Goal: Check status: Check status

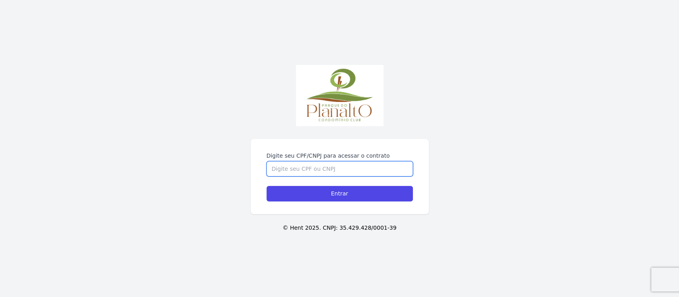
click at [289, 161] on input "Digite seu CPF/CNPJ para acessar o contrato" at bounding box center [339, 168] width 146 height 15
type input "11621628485"
click at [266, 186] on input "Entrar" at bounding box center [339, 194] width 146 height 16
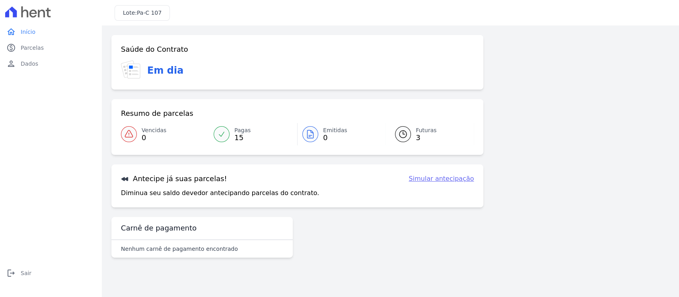
click at [408, 141] on link "Futuras 3" at bounding box center [429, 134] width 88 height 22
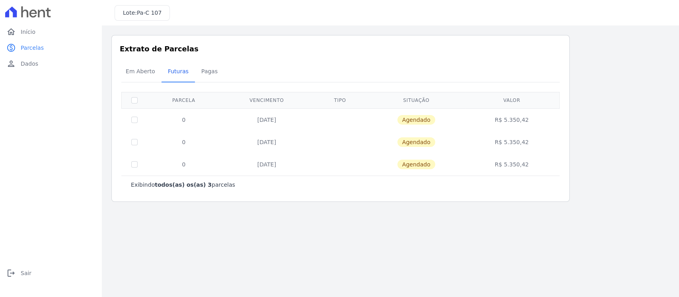
drag, startPoint x: 254, startPoint y: 120, endPoint x: 553, endPoint y: 164, distance: 302.2
click at [553, 164] on tbody "0 [DATE] [GEOGRAPHIC_DATA] R$ 5.350,42 0 [DATE] [GEOGRAPHIC_DATA] R$ 5.350,42 0…" at bounding box center [341, 141] width 438 height 67
click at [192, 121] on td "0" at bounding box center [183, 119] width 73 height 23
drag, startPoint x: 183, startPoint y: 116, endPoint x: 557, endPoint y: 192, distance: 381.9
click at [557, 192] on div "Exibindo todos(as) os(as) 3 parcelas [GEOGRAPHIC_DATA] Vencimento Tipo Situação…" at bounding box center [340, 142] width 438 height 101
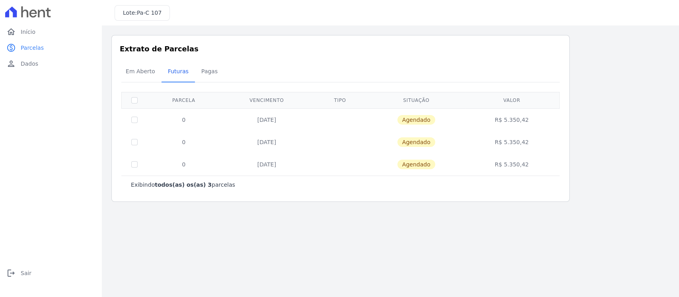
click at [322, 216] on main "Listagem de parcelas Baixar PDF Extrato de Parcelas Em Aberto Futuras Pagas 0 s…" at bounding box center [390, 160] width 577 height 271
